Goal: Use online tool/utility: Utilize a website feature to perform a specific function

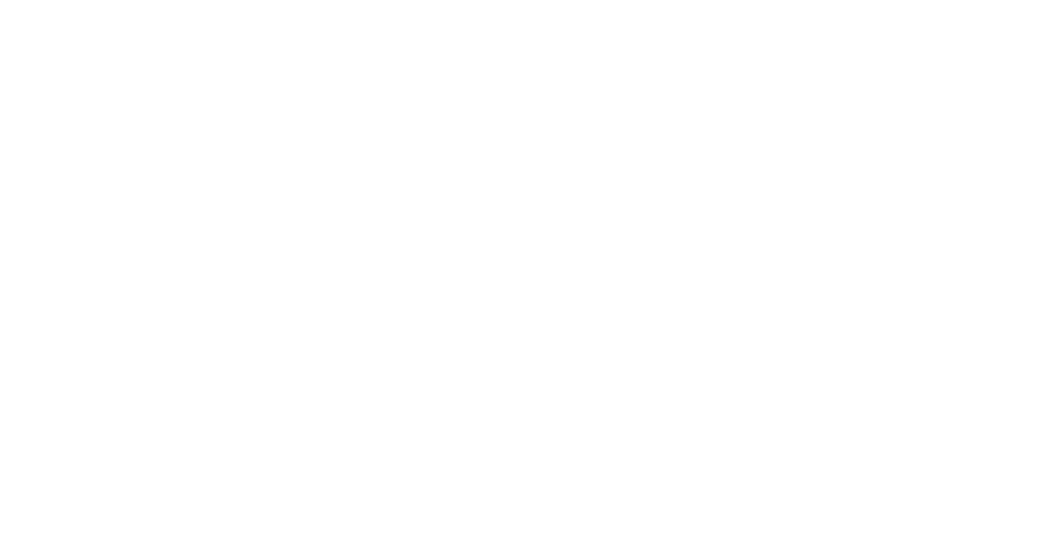
click at [257, 169] on div at bounding box center [527, 267] width 1055 height 534
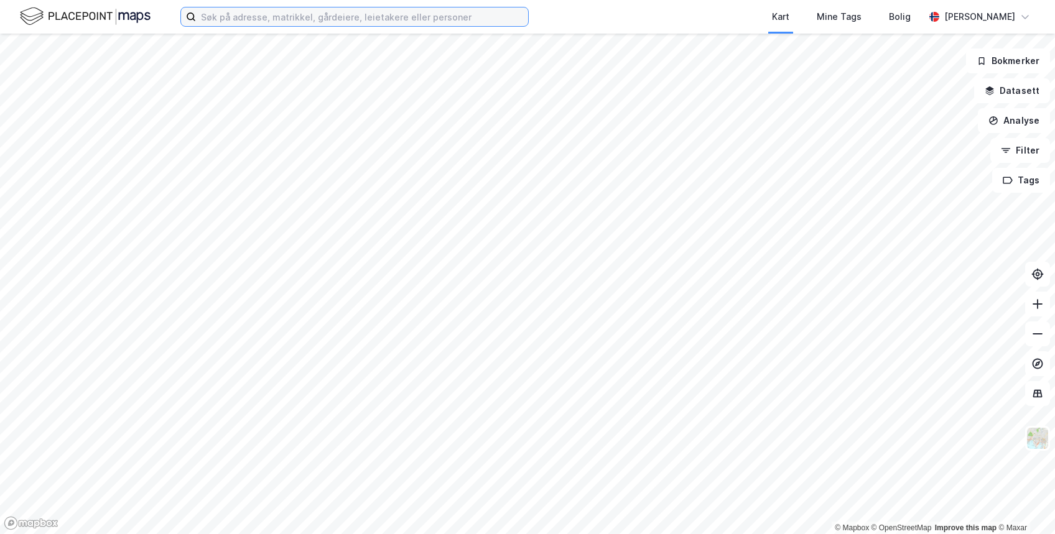
click at [234, 16] on input at bounding box center [362, 16] width 332 height 19
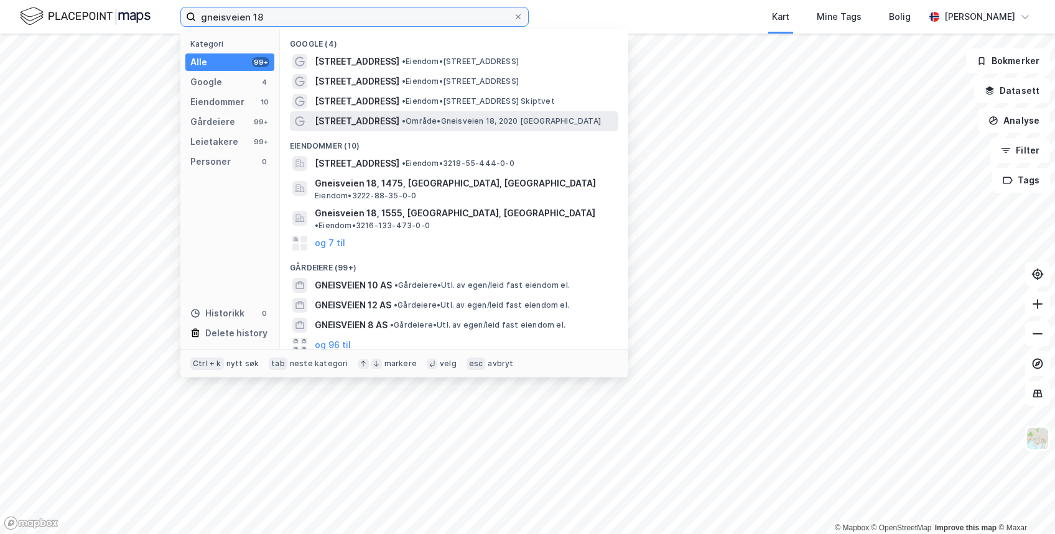
type input "gneisveien 18"
click at [402, 123] on span "• Område • Gneisveien 18, 2020 [GEOGRAPHIC_DATA]" at bounding box center [501, 121] width 199 height 10
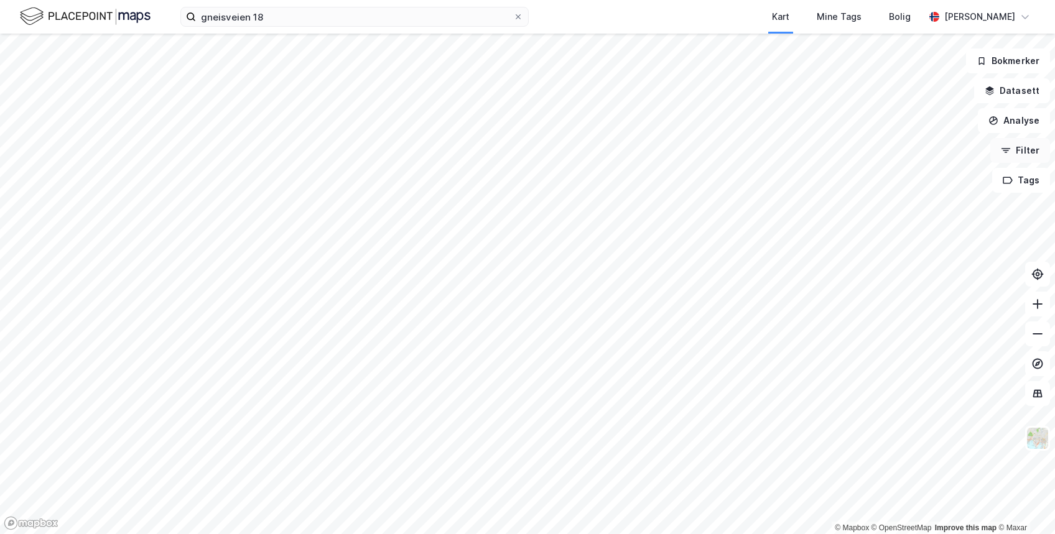
drag, startPoint x: 1035, startPoint y: 174, endPoint x: 1024, endPoint y: 157, distance: 19.7
click at [1024, 157] on button "Filter" at bounding box center [1020, 150] width 60 height 25
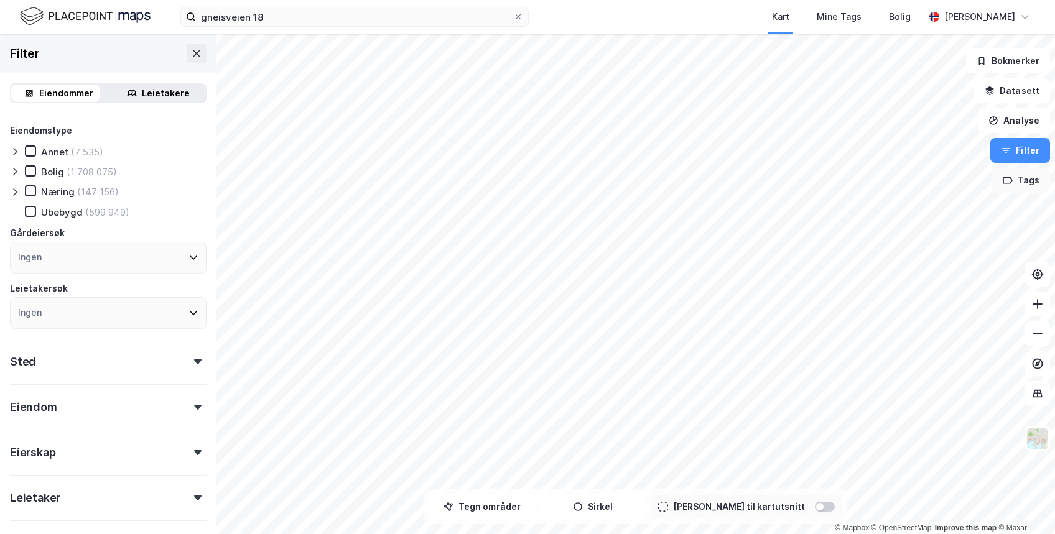
click at [1021, 178] on button "Tags" at bounding box center [1021, 180] width 58 height 25
click at [1025, 122] on button "Analyse" at bounding box center [1014, 120] width 72 height 25
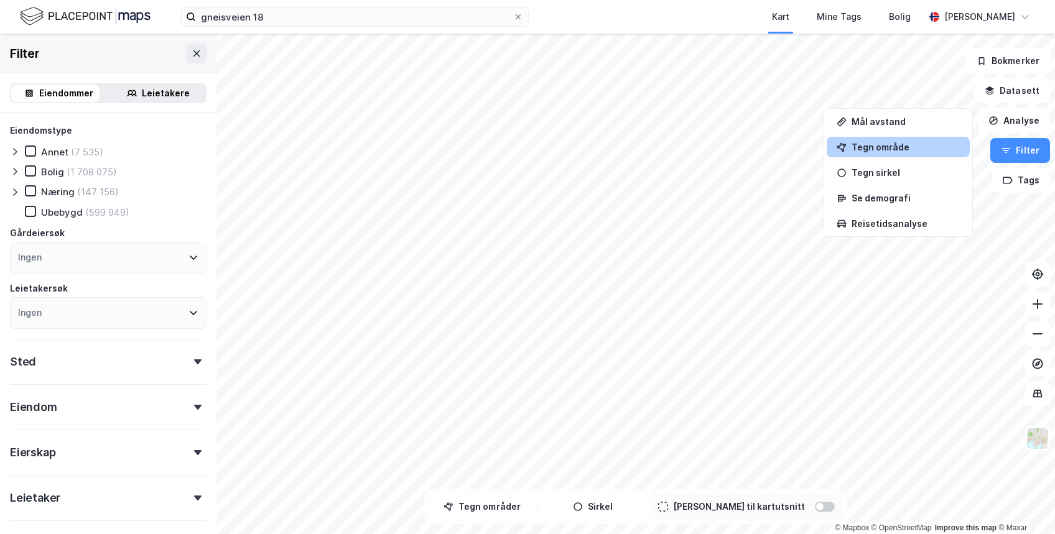
click at [891, 146] on div "Tegn område" at bounding box center [905, 147] width 108 height 11
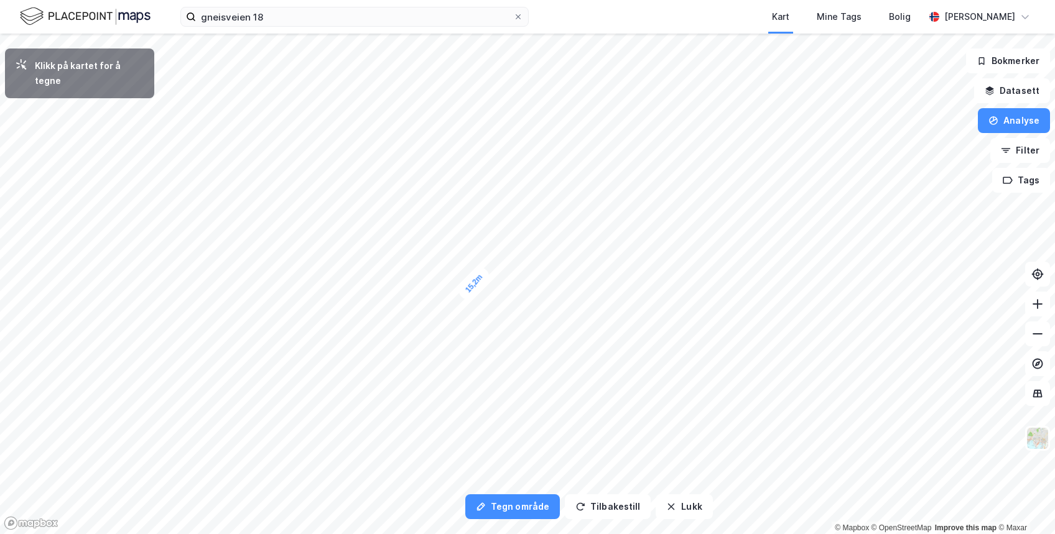
click at [462, 296] on div "15,2m" at bounding box center [473, 283] width 37 height 39
click at [376, 160] on div "13m" at bounding box center [365, 169] width 34 height 33
click at [1012, 112] on button "Analyse" at bounding box center [1014, 120] width 72 height 25
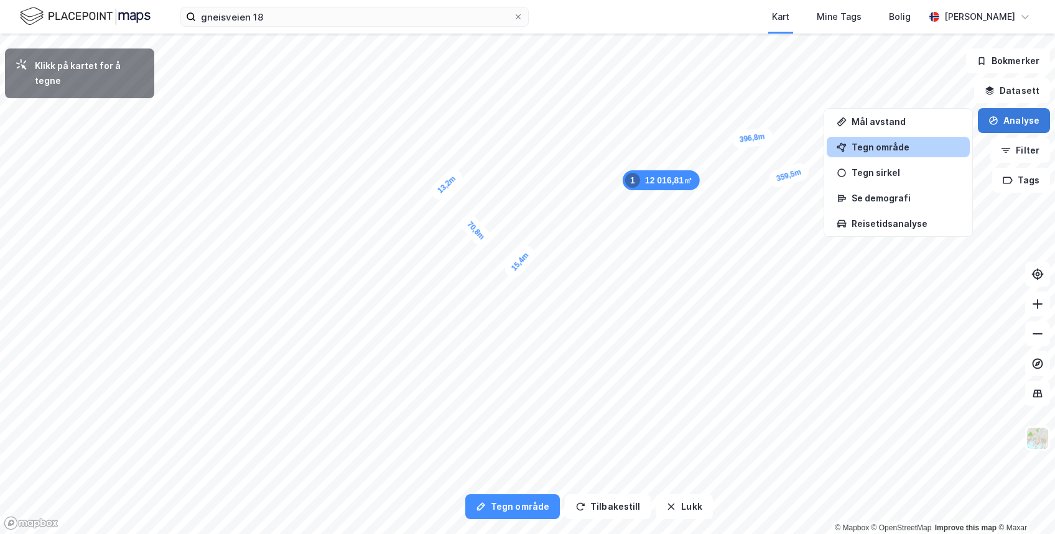
click at [1012, 112] on button "Analyse" at bounding box center [1014, 120] width 72 height 25
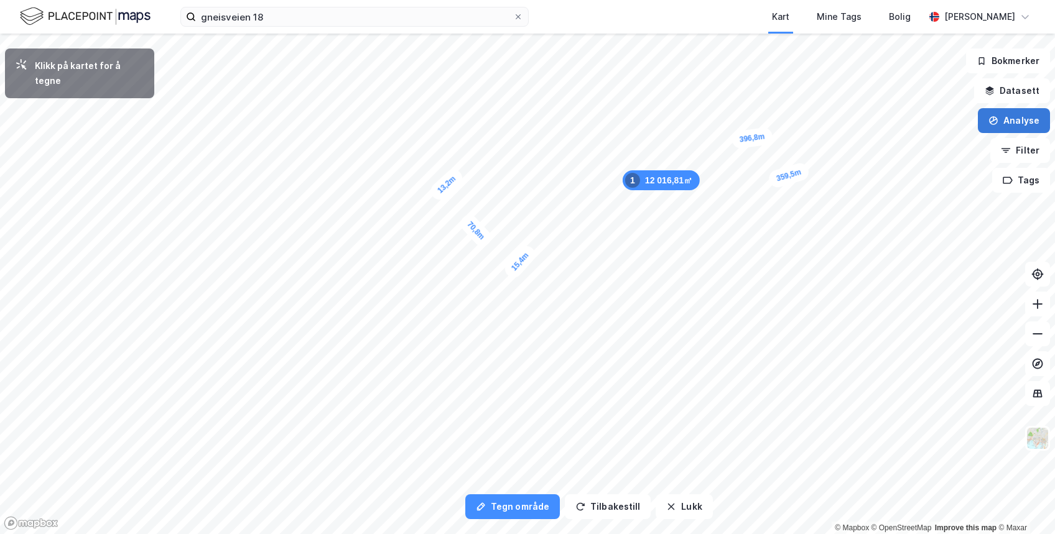
click at [1012, 112] on button "Analyse" at bounding box center [1014, 120] width 72 height 25
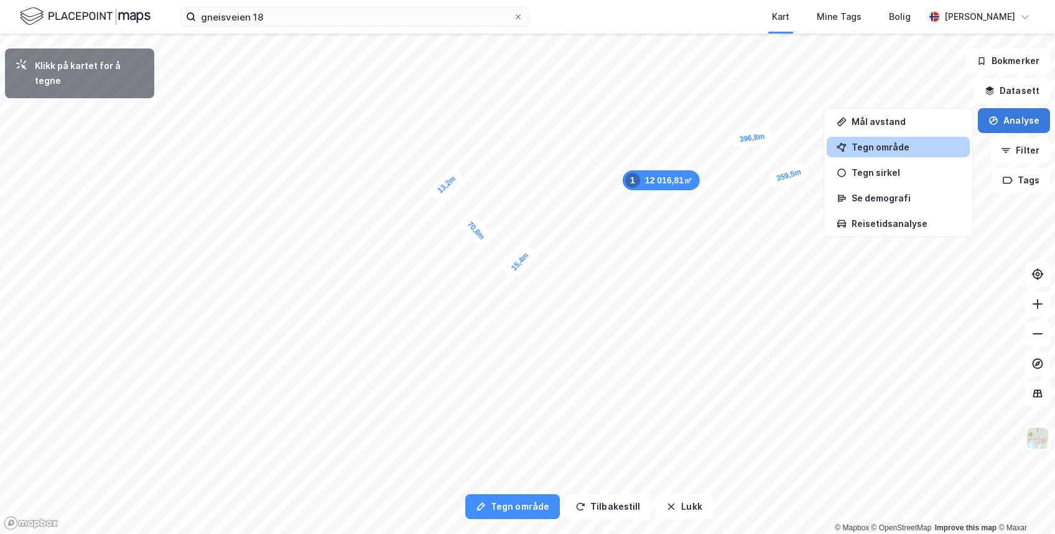
click at [1012, 112] on button "Analyse" at bounding box center [1014, 120] width 72 height 25
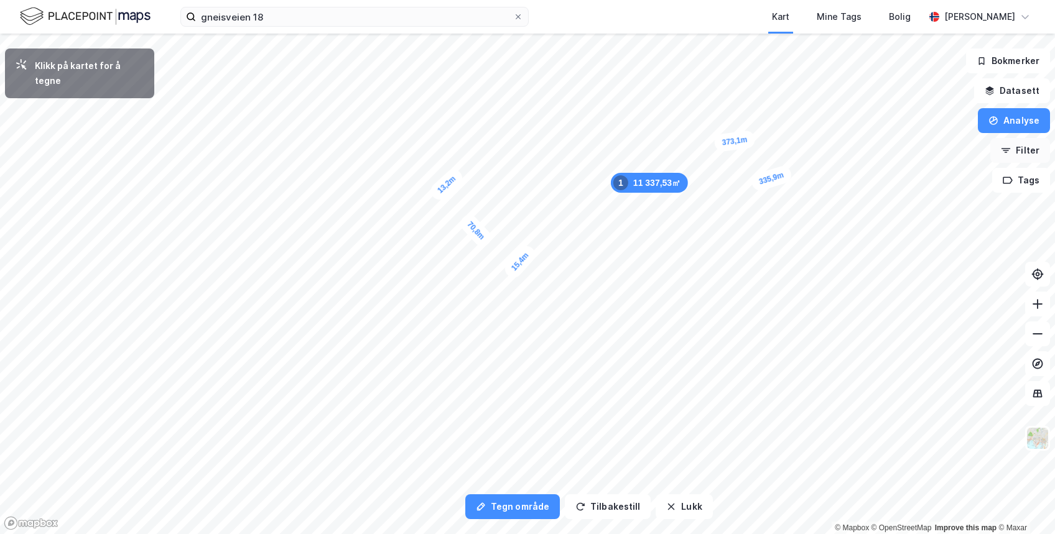
click at [1006, 147] on icon "button" at bounding box center [1006, 151] width 10 height 10
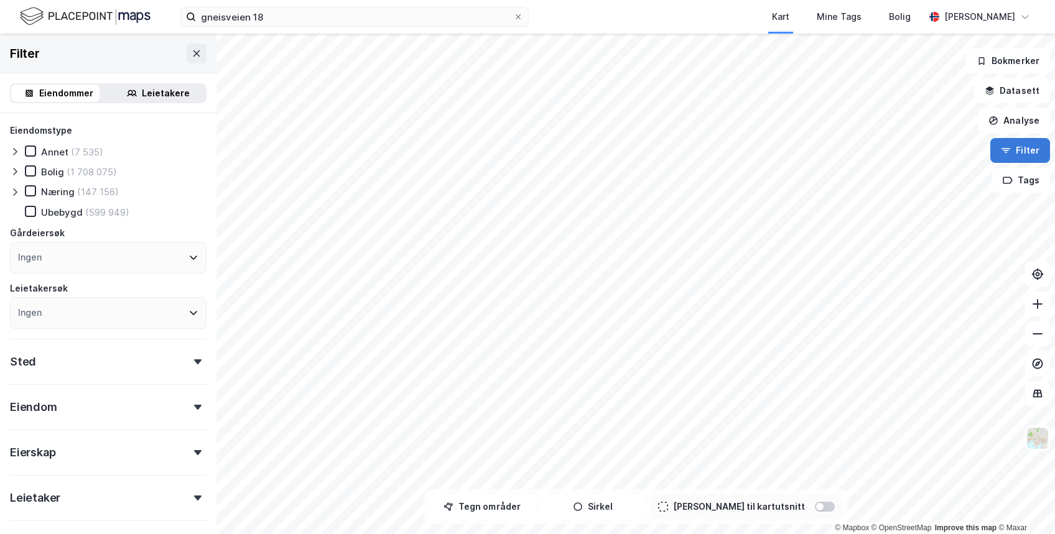
click at [1006, 147] on icon "button" at bounding box center [1006, 151] width 10 height 10
